Goal: Task Accomplishment & Management: Manage account settings

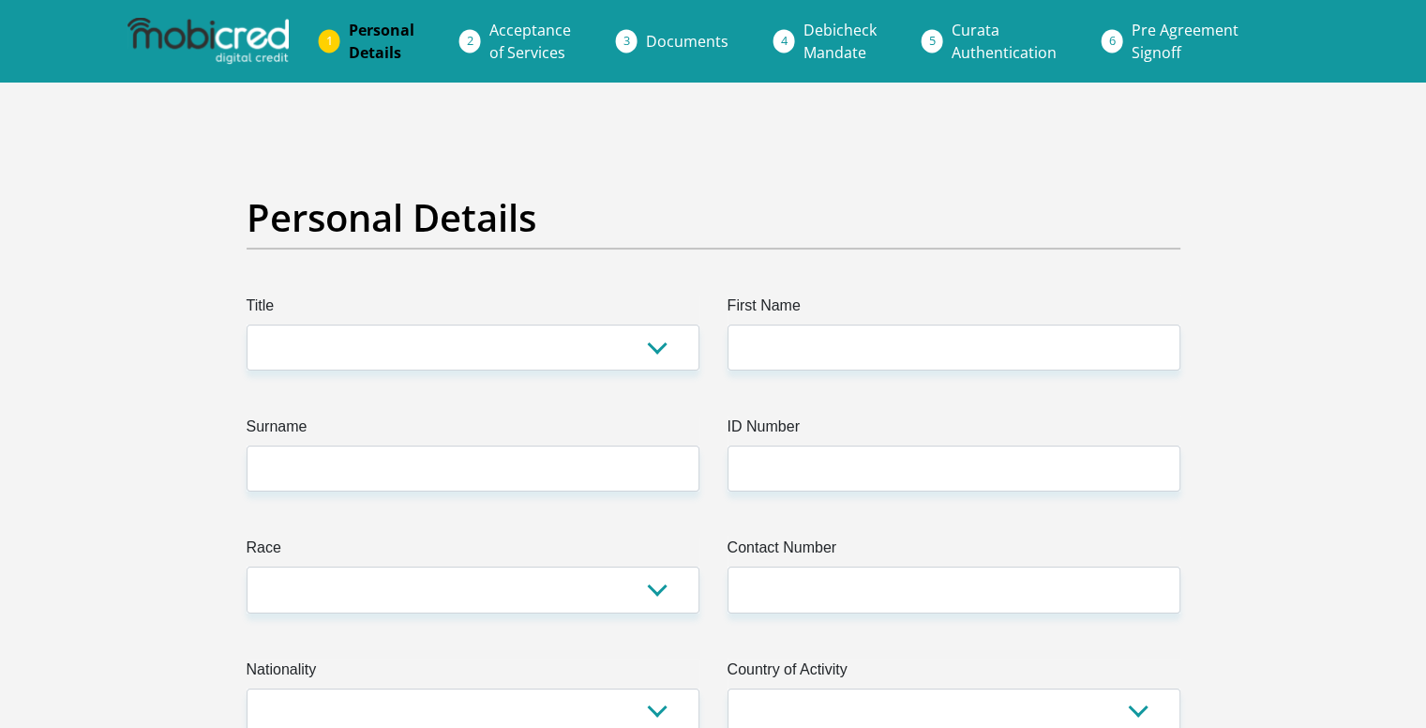
click at [194, 42] on img at bounding box center [208, 41] width 161 height 47
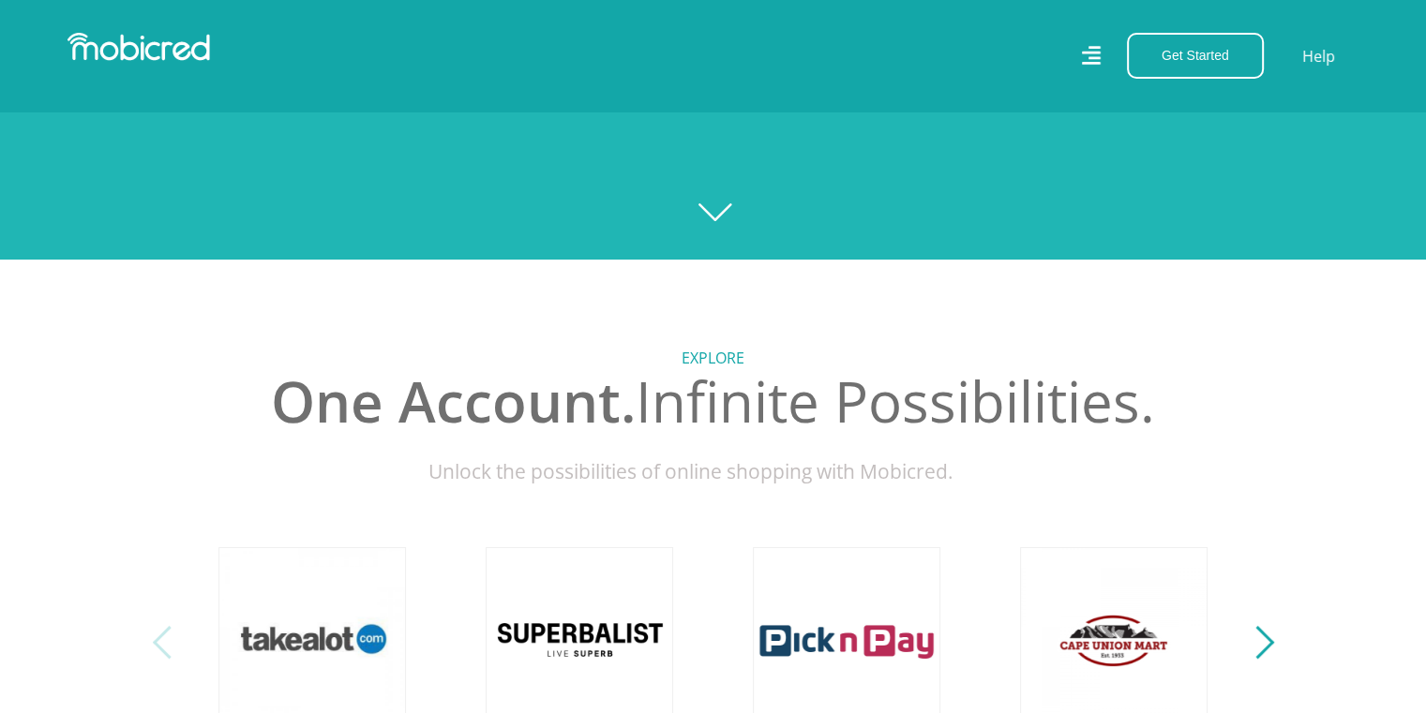
scroll to position [375, 0]
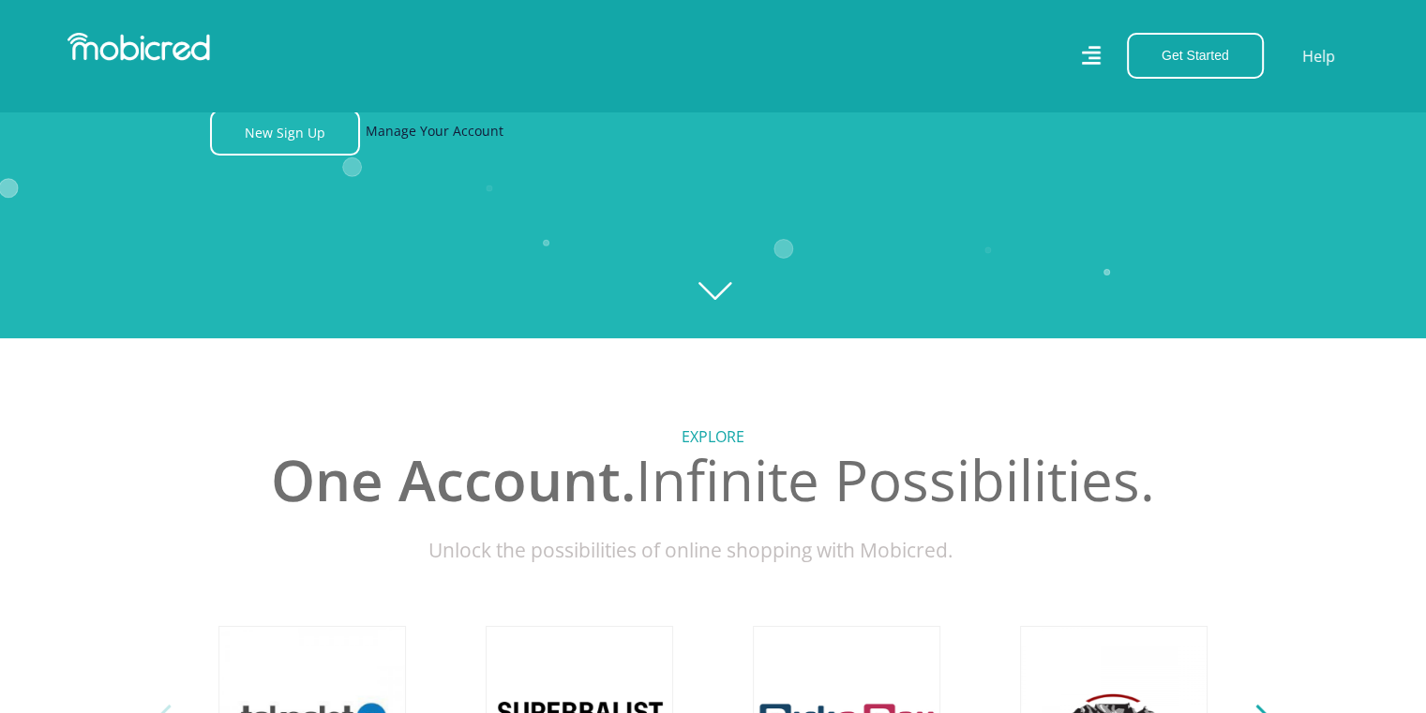
click at [409, 140] on link "Manage Your Account" at bounding box center [435, 133] width 138 height 46
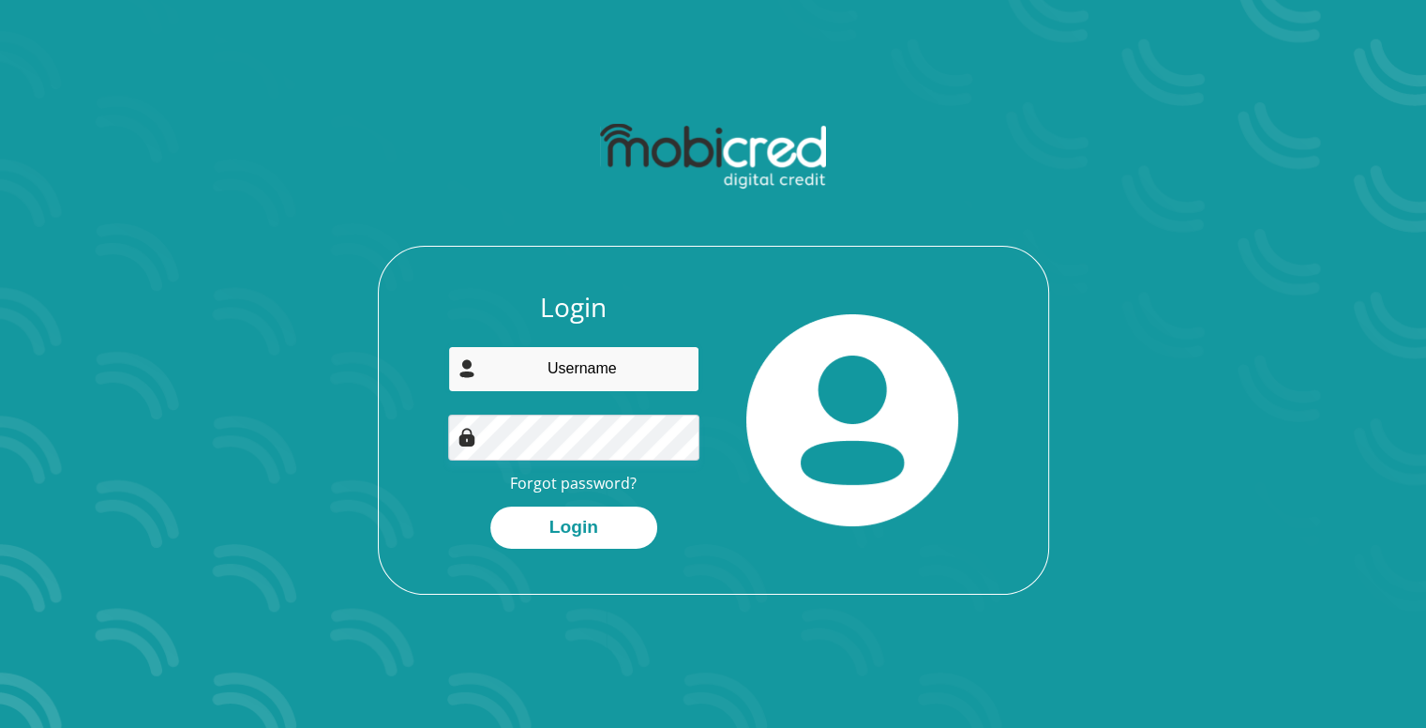
click at [574, 387] on input "email" at bounding box center [573, 369] width 251 height 46
type input "[EMAIL_ADDRESS][DOMAIN_NAME]"
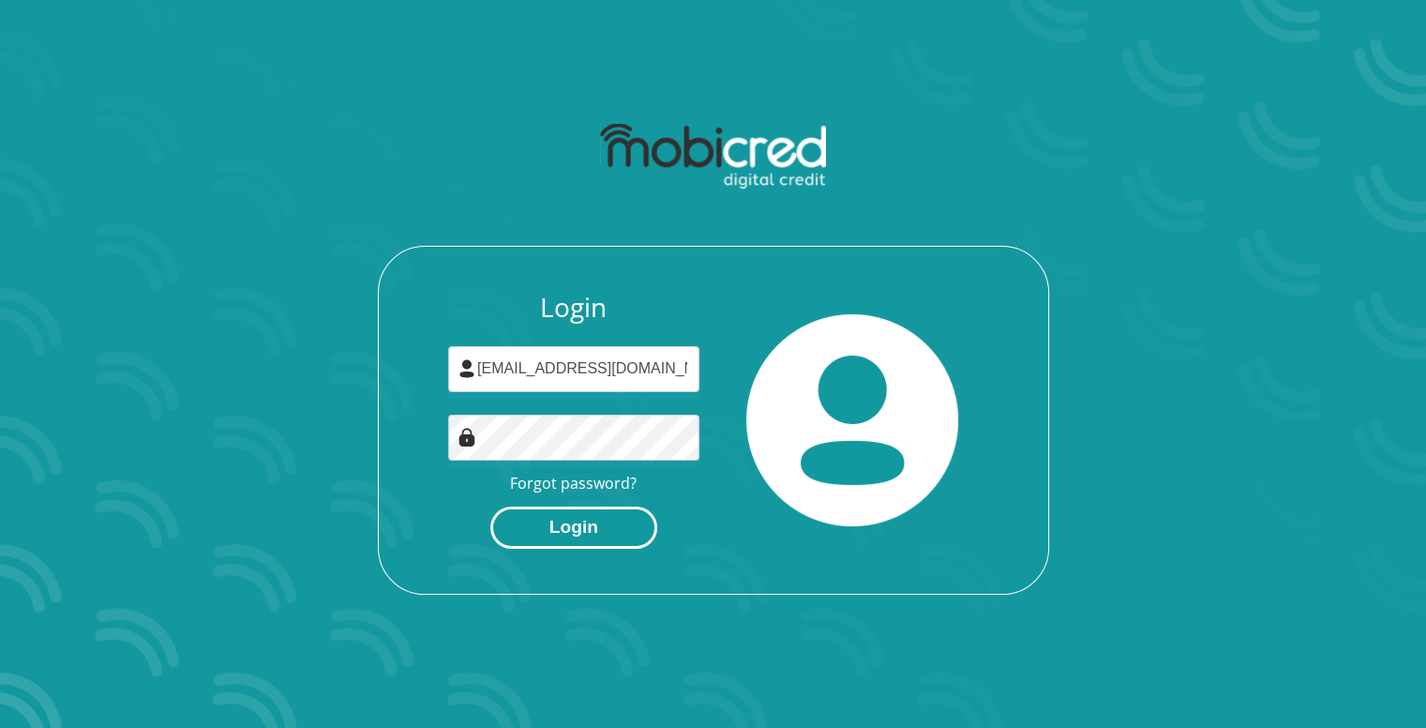
click at [568, 529] on button "Login" at bounding box center [573, 527] width 167 height 42
